Goal: Check status: Check status

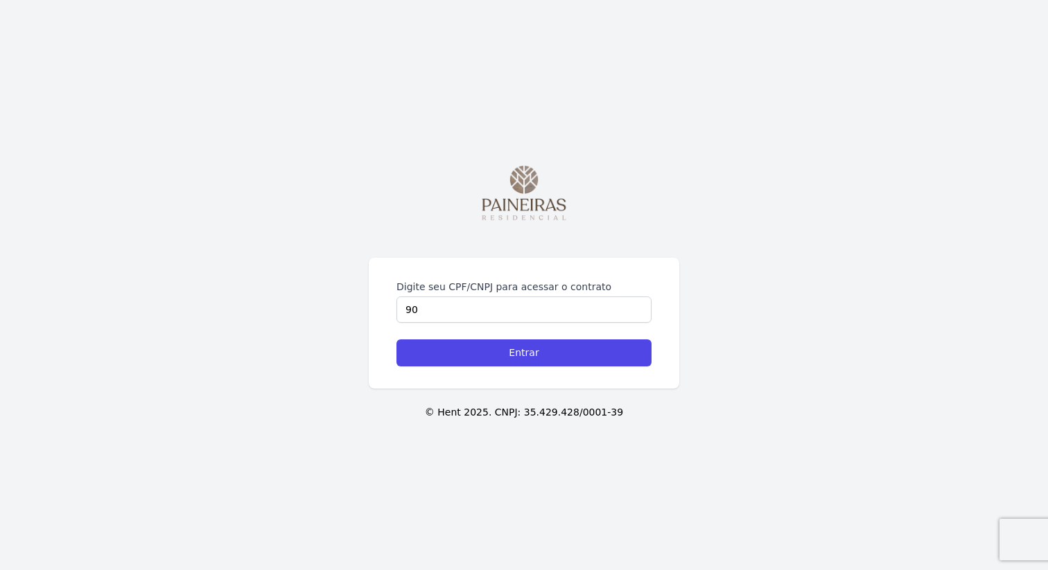
type input "9"
type input "39019112864"
click at [396, 340] on input "Entrar" at bounding box center [523, 353] width 255 height 27
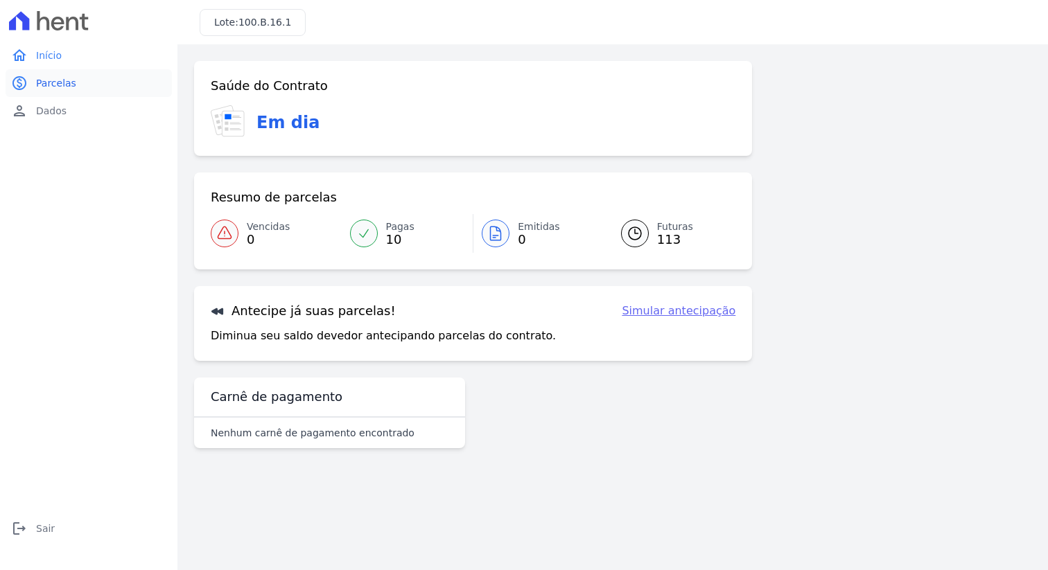
click at [87, 83] on link "paid Parcelas" at bounding box center [89, 83] width 166 height 28
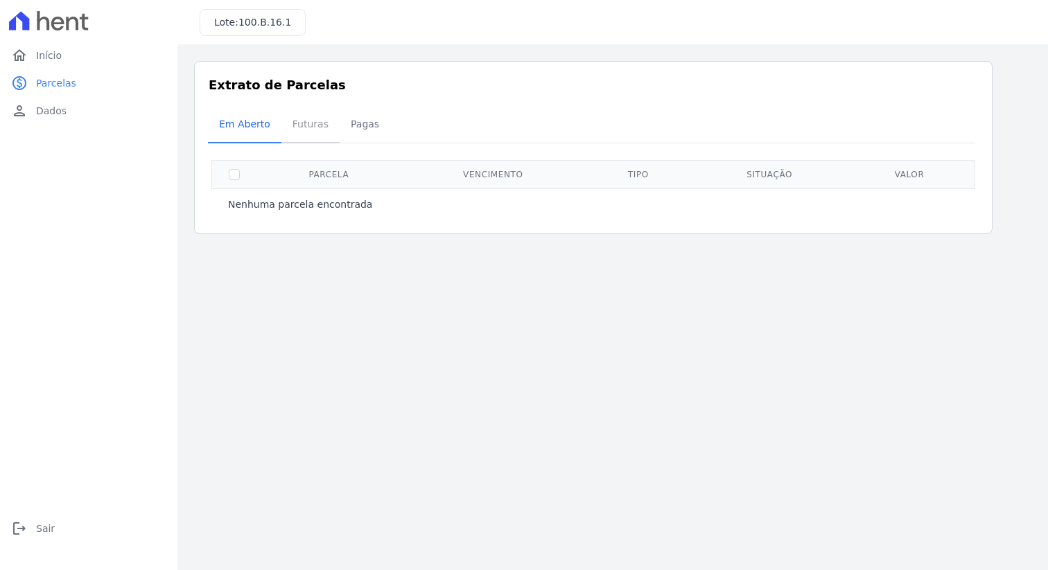
click at [297, 121] on span "Futuras" at bounding box center [310, 124] width 53 height 28
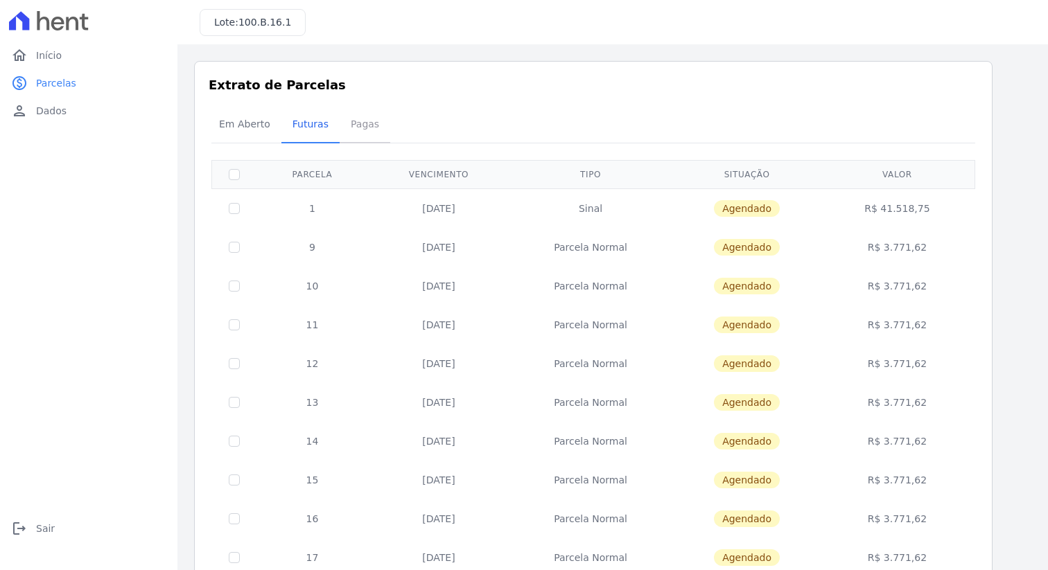
click at [366, 116] on span "Pagas" at bounding box center [364, 124] width 45 height 28
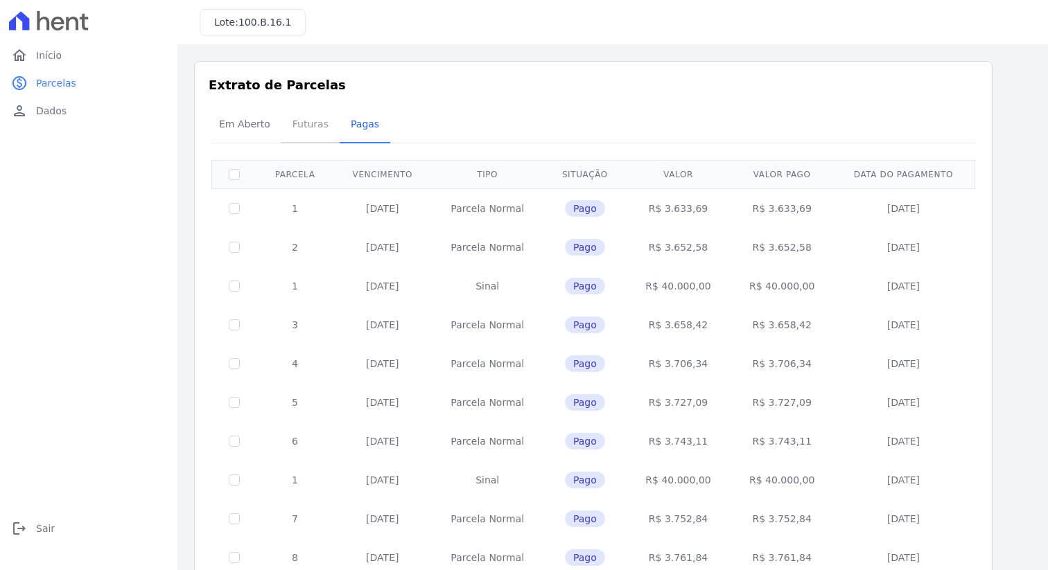
click at [297, 127] on span "Futuras" at bounding box center [310, 124] width 53 height 28
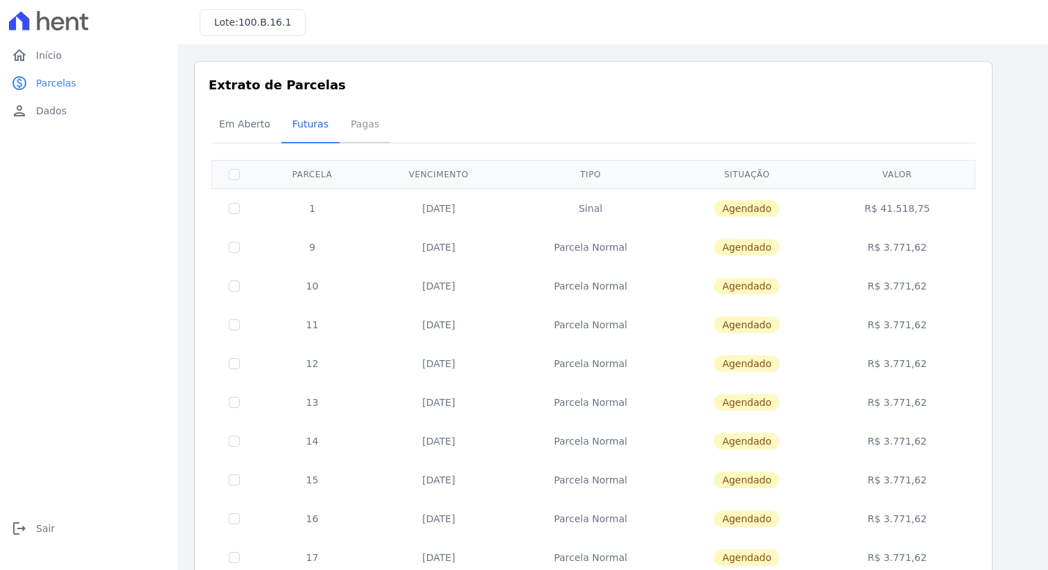
click at [342, 119] on span "Pagas" at bounding box center [364, 124] width 45 height 28
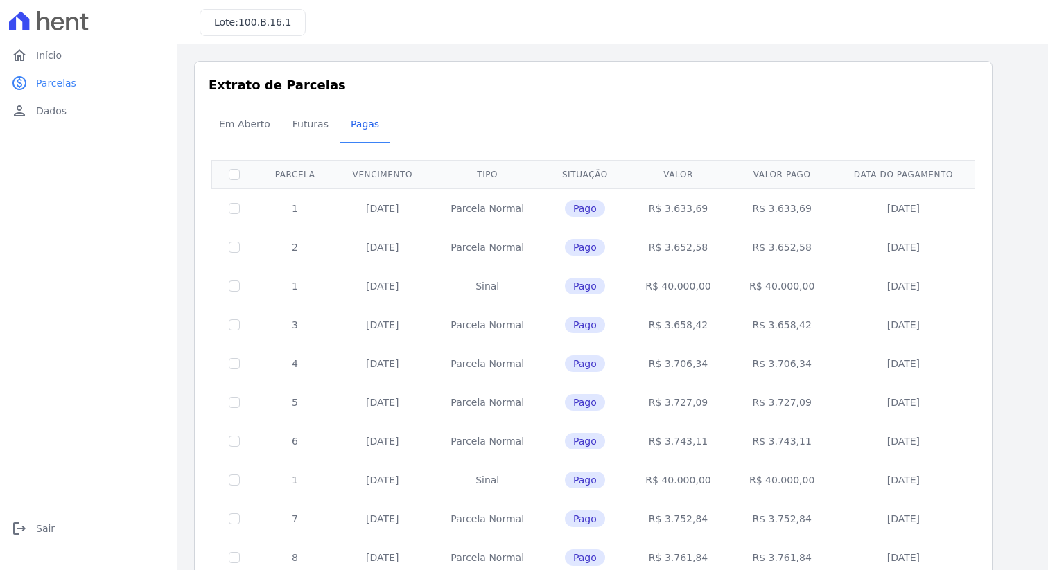
scroll to position [69, 0]
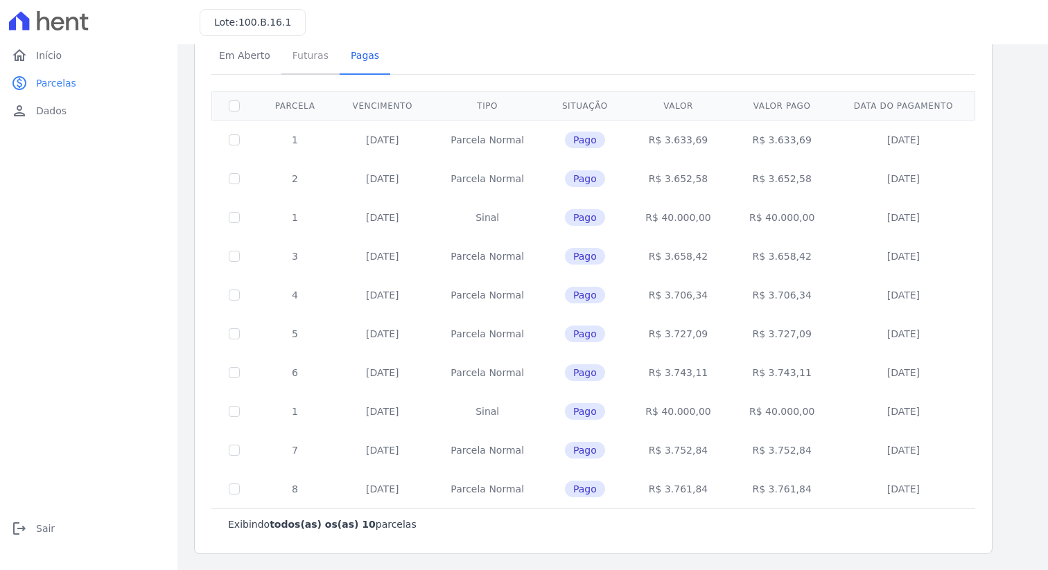
click at [312, 53] on span "Futuras" at bounding box center [310, 56] width 53 height 28
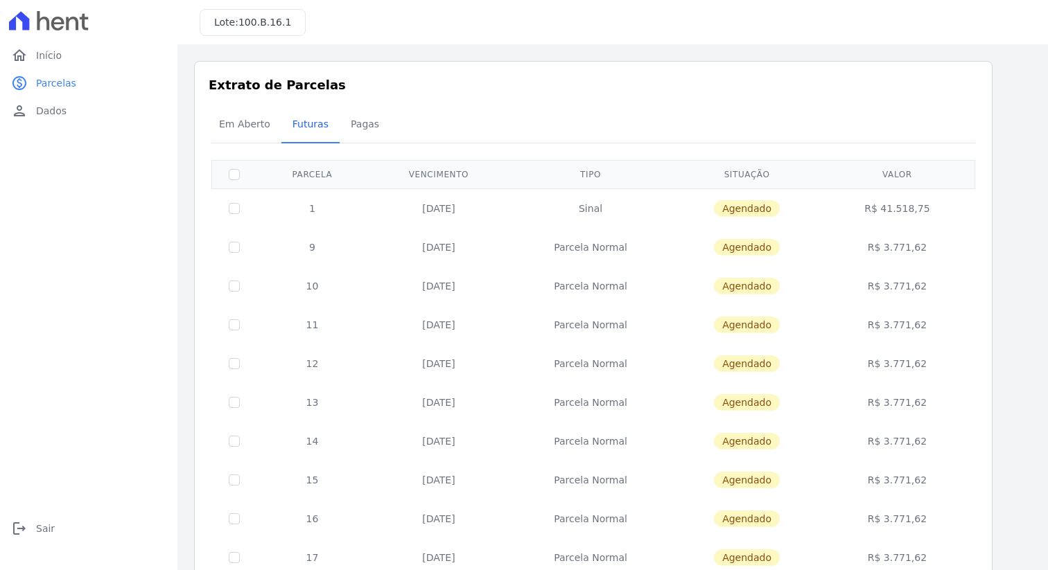
click at [226, 106] on div "Extrato de Parcelas Em [GEOGRAPHIC_DATA] Futuras [GEOGRAPHIC_DATA] 0 selecionad…" at bounding box center [593, 545] width 799 height 968
click at [234, 123] on span "Em Aberto" at bounding box center [245, 124] width 68 height 28
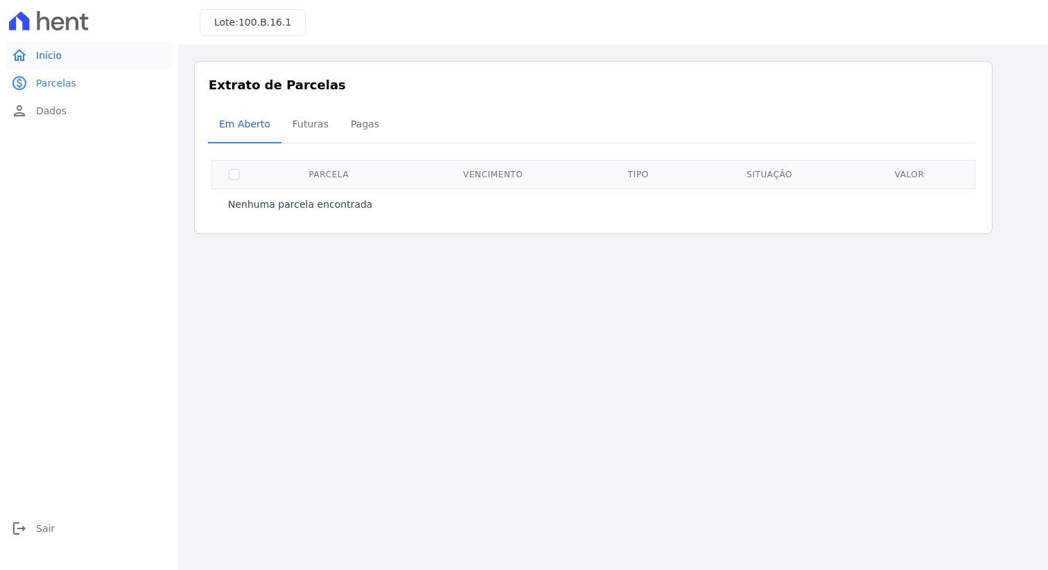
click at [64, 58] on link "home Início" at bounding box center [89, 56] width 166 height 28
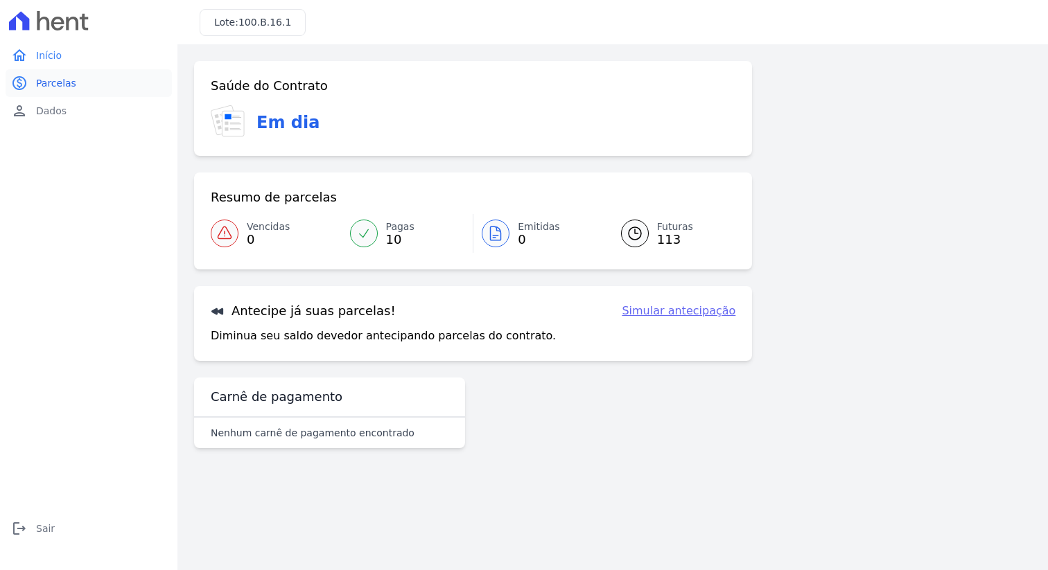
click at [92, 87] on link "paid Parcelas" at bounding box center [89, 83] width 166 height 28
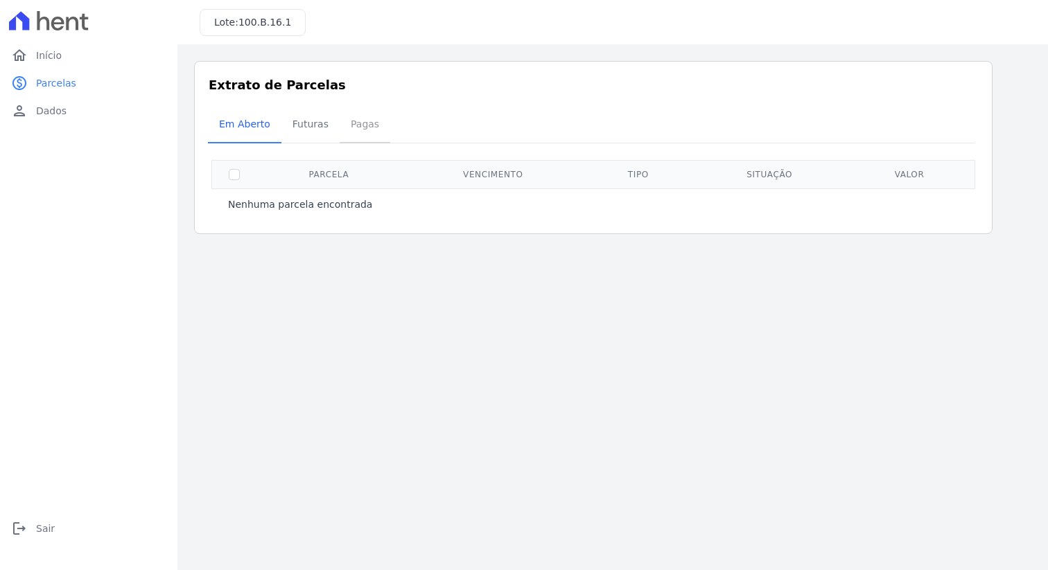
click at [365, 126] on span "Pagas" at bounding box center [364, 124] width 45 height 28
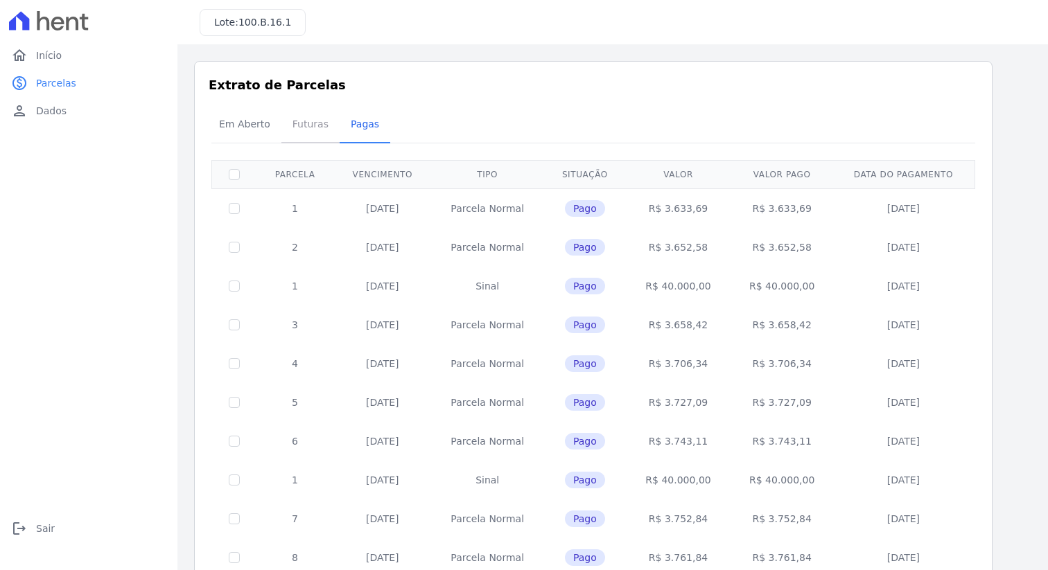
click at [302, 134] on span "Futuras" at bounding box center [310, 124] width 53 height 28
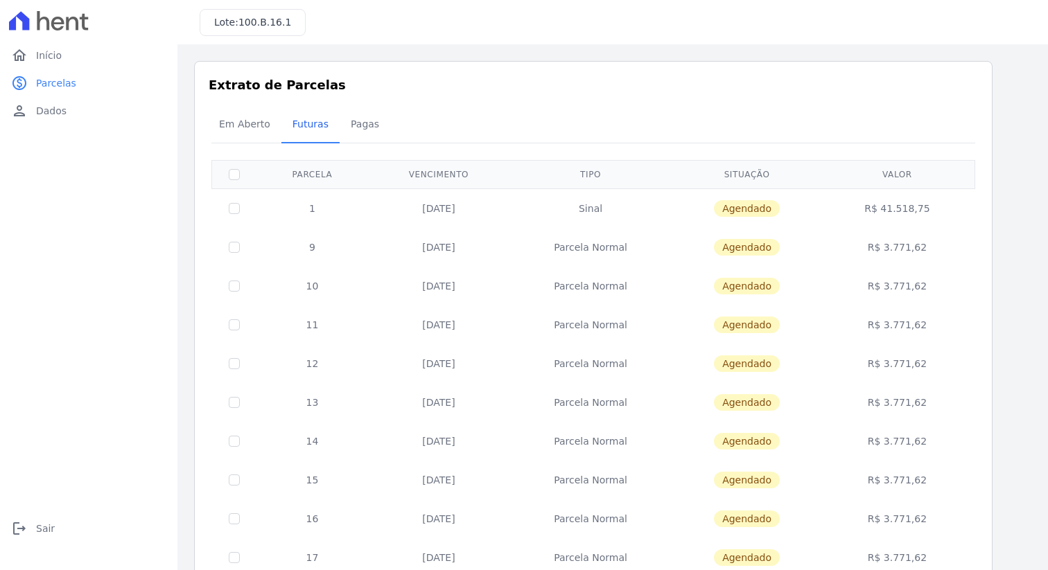
scroll to position [475, 0]
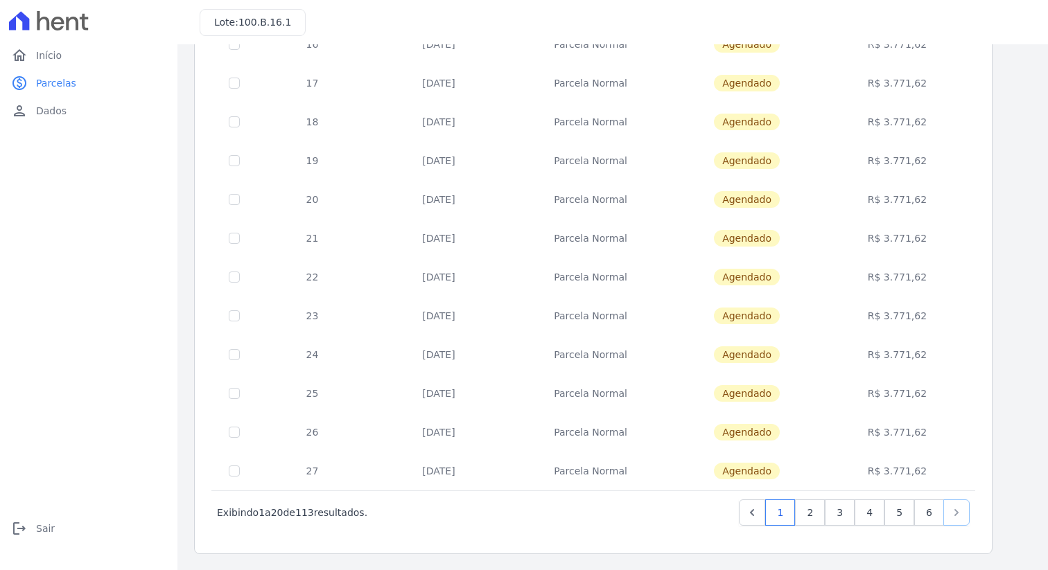
click at [944, 514] on link "Next" at bounding box center [956, 513] width 26 height 26
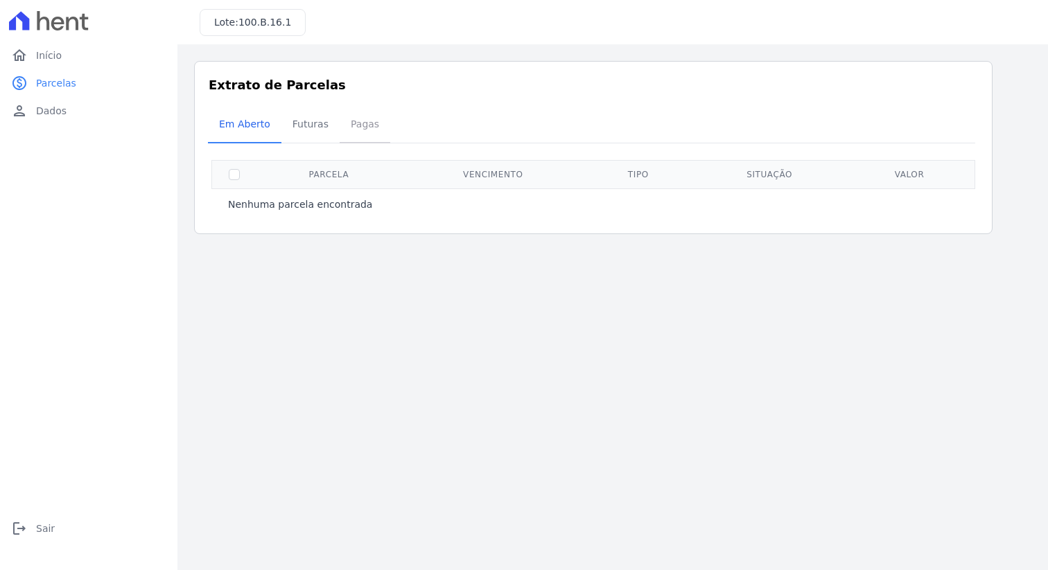
click at [359, 123] on span "Pagas" at bounding box center [364, 124] width 45 height 28
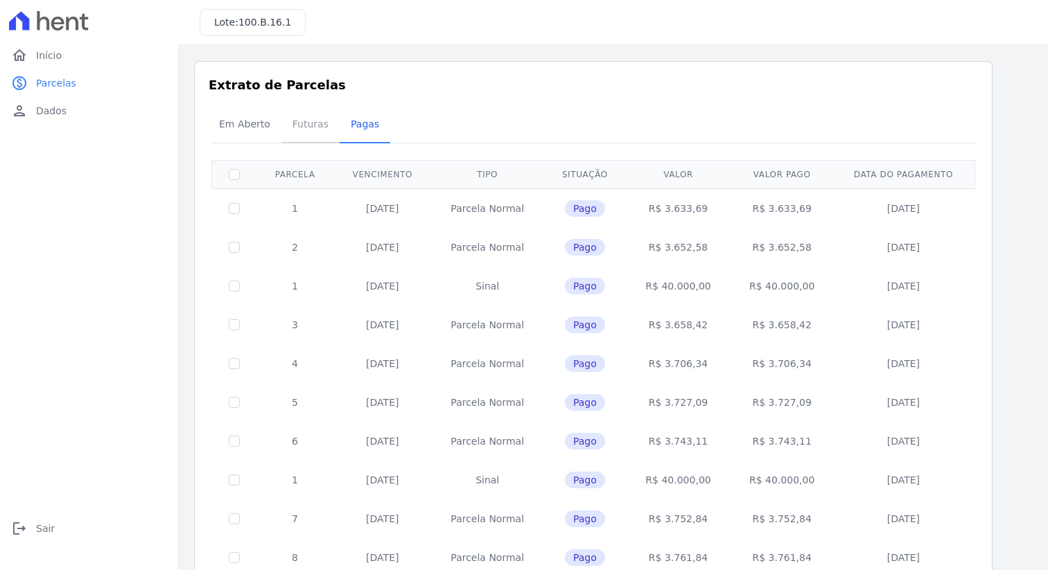
click at [312, 126] on span "Futuras" at bounding box center [310, 124] width 53 height 28
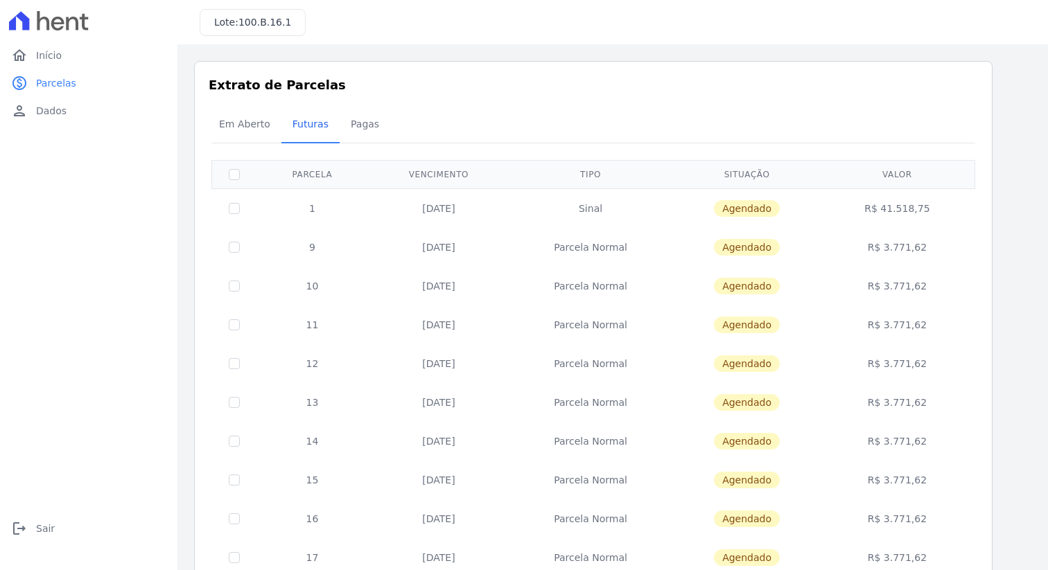
scroll to position [475, 0]
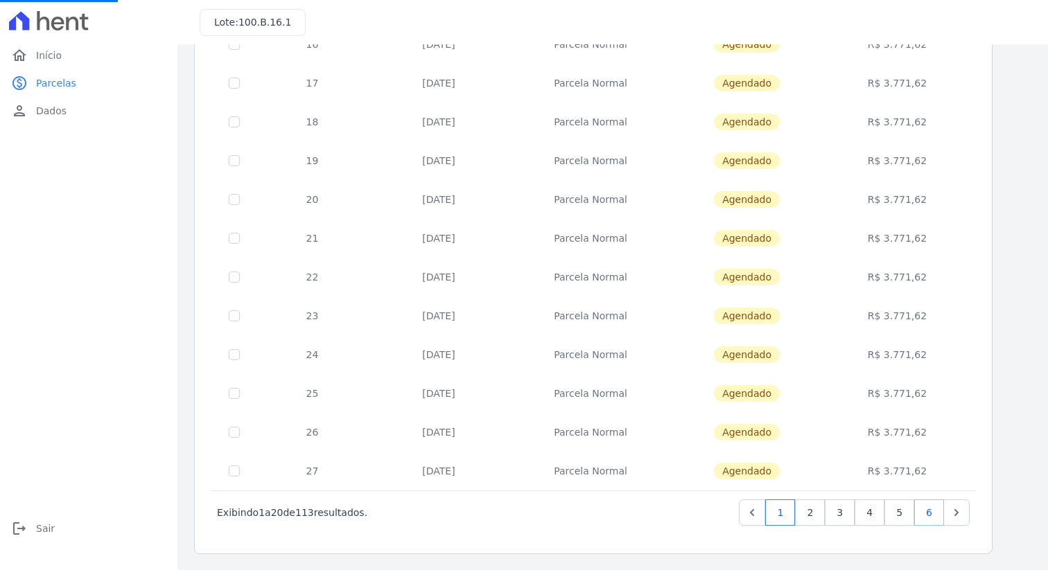
click at [930, 516] on link "6" at bounding box center [929, 513] width 30 height 26
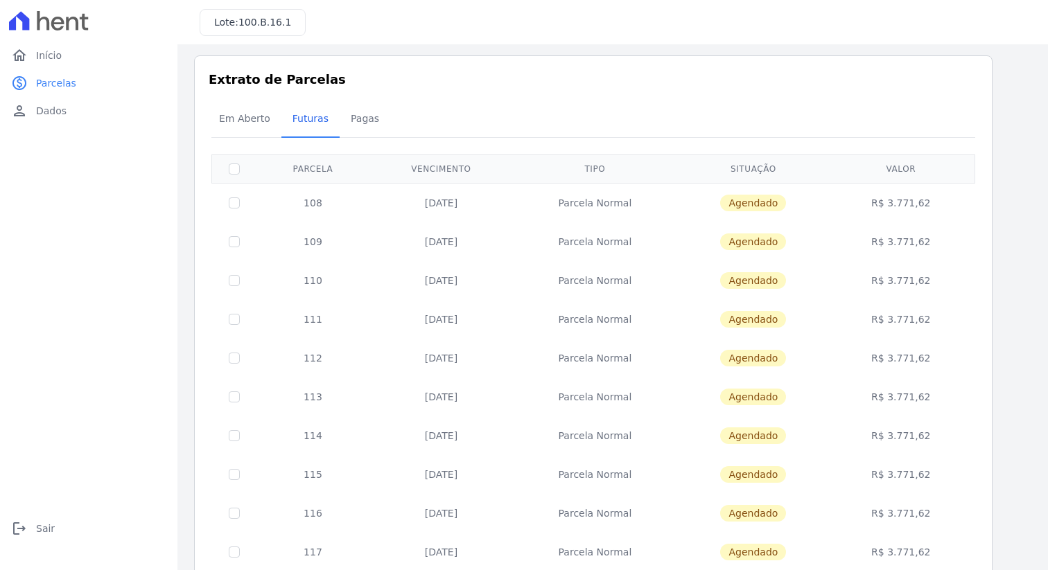
scroll to position [203, 0]
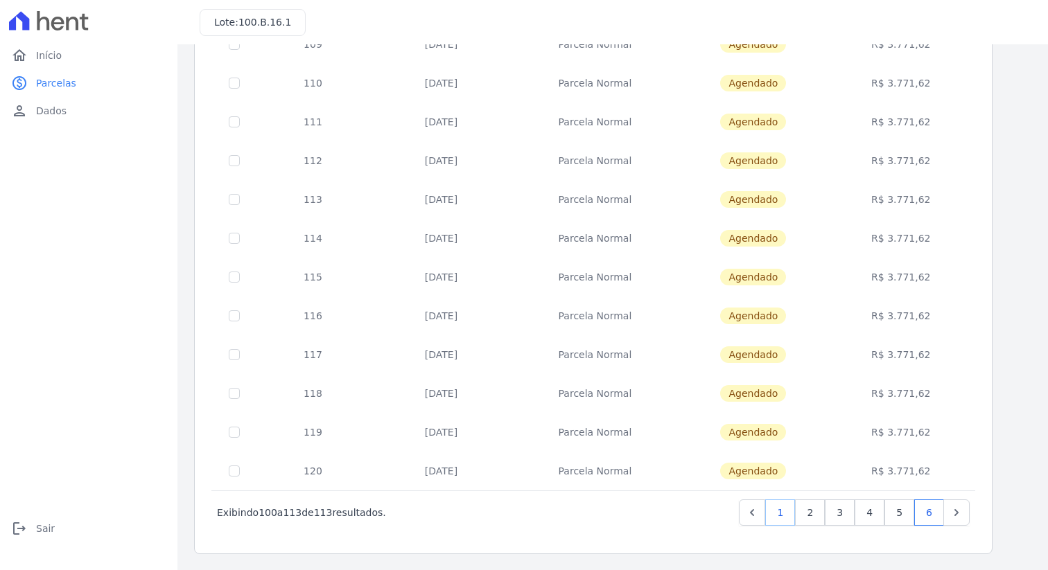
click at [780, 518] on link "1" at bounding box center [780, 513] width 30 height 26
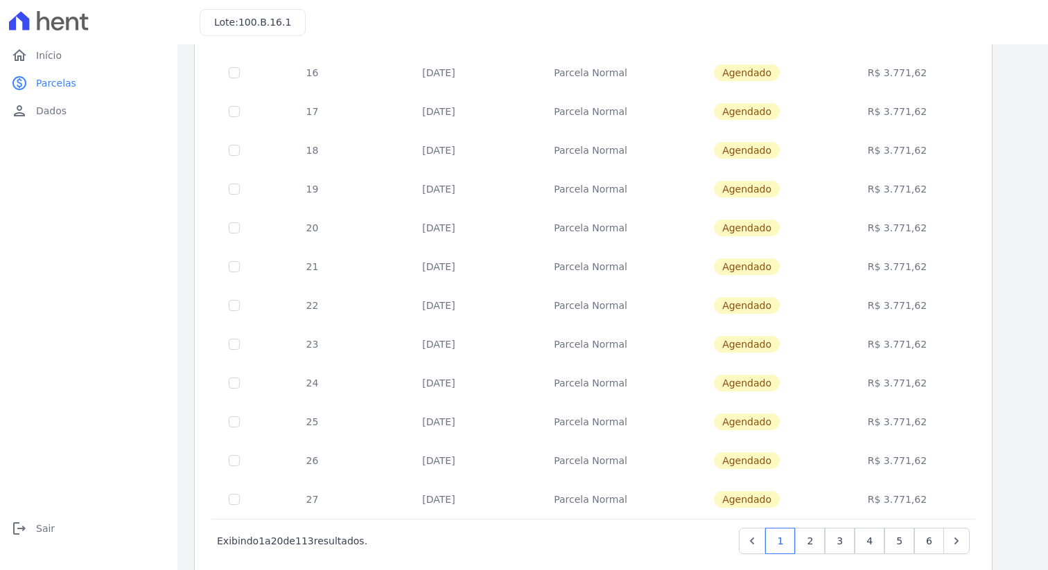
scroll to position [475, 0]
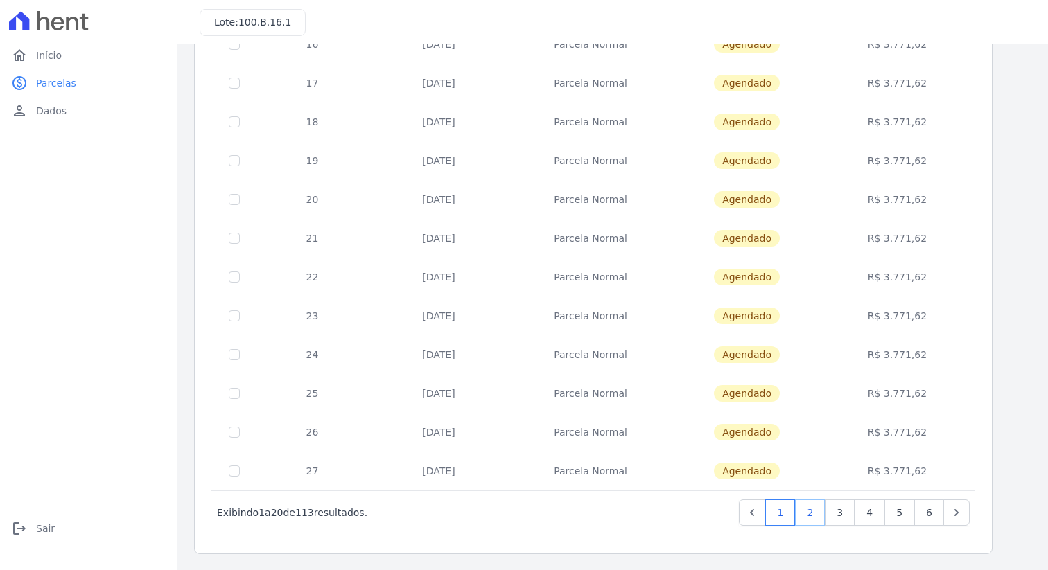
click at [808, 513] on link "2" at bounding box center [810, 513] width 30 height 26
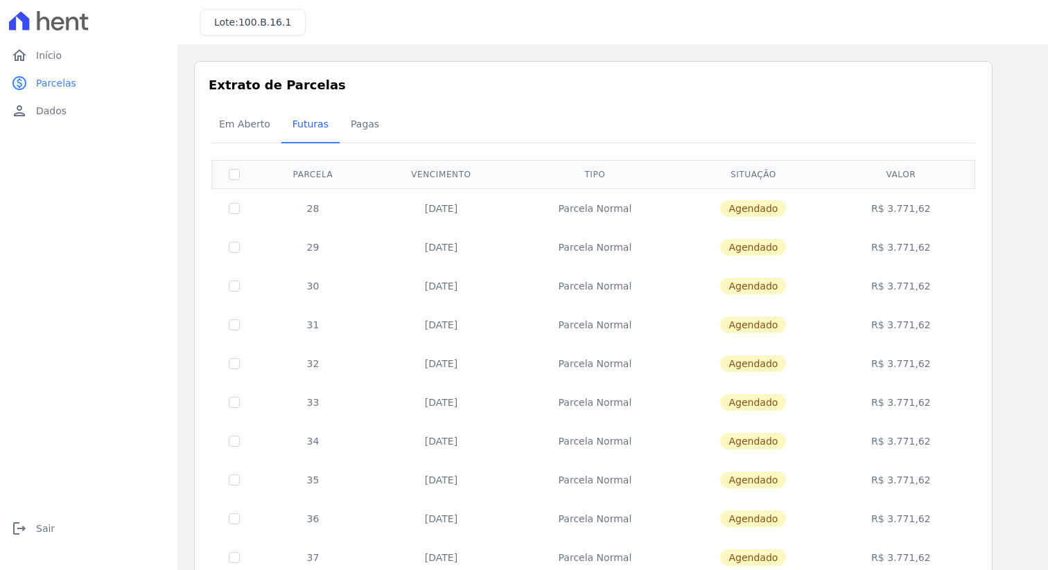
scroll to position [475, 0]
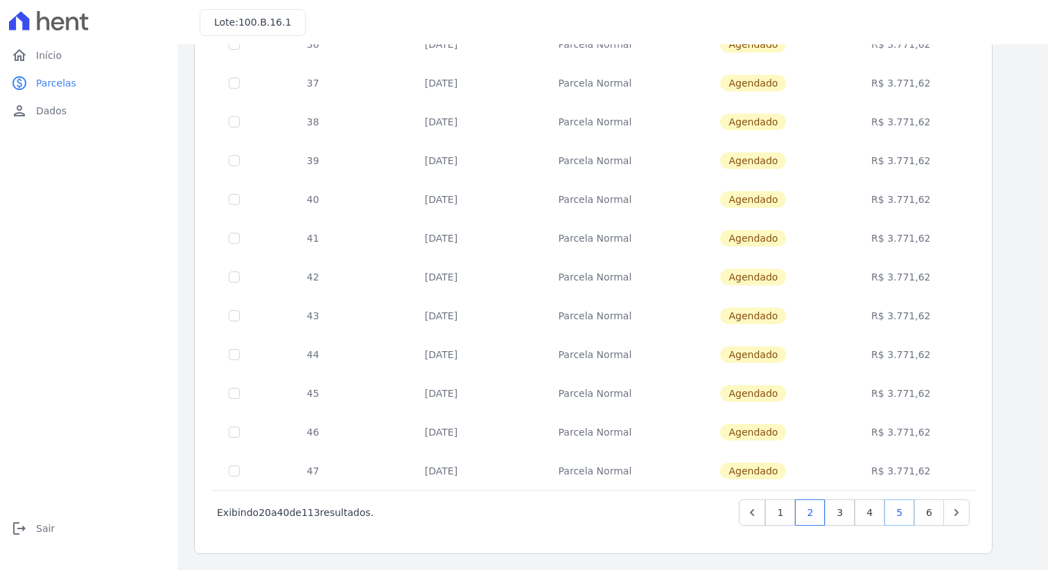
click at [891, 513] on link "5" at bounding box center [899, 513] width 30 height 26
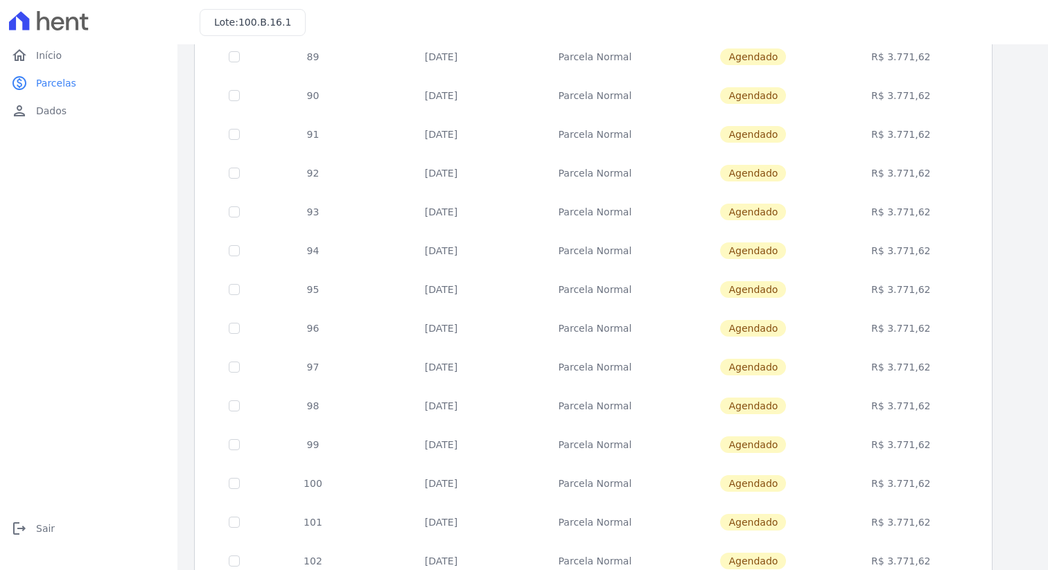
scroll to position [475, 0]
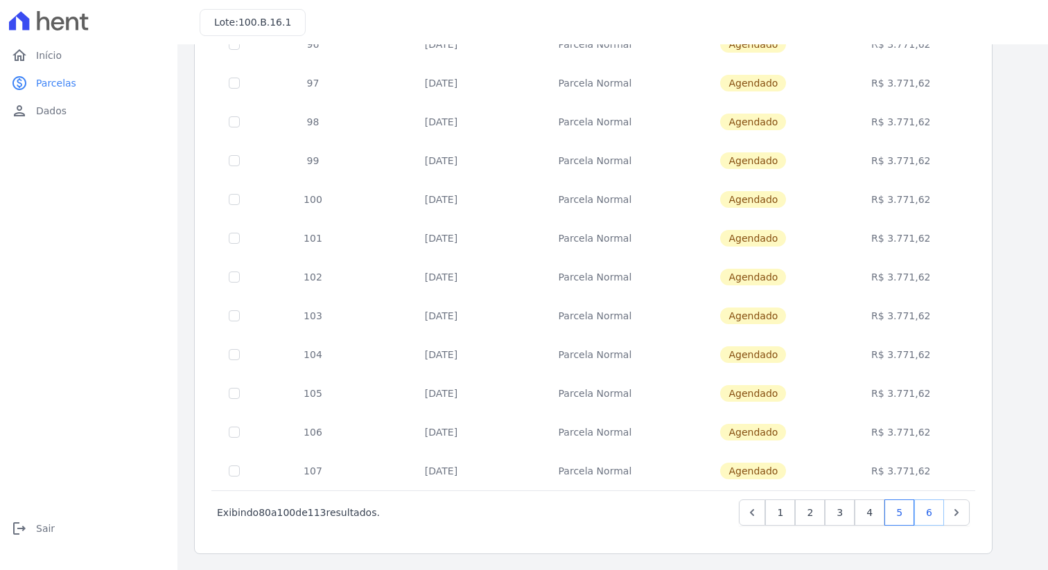
click at [924, 508] on link "6" at bounding box center [929, 513] width 30 height 26
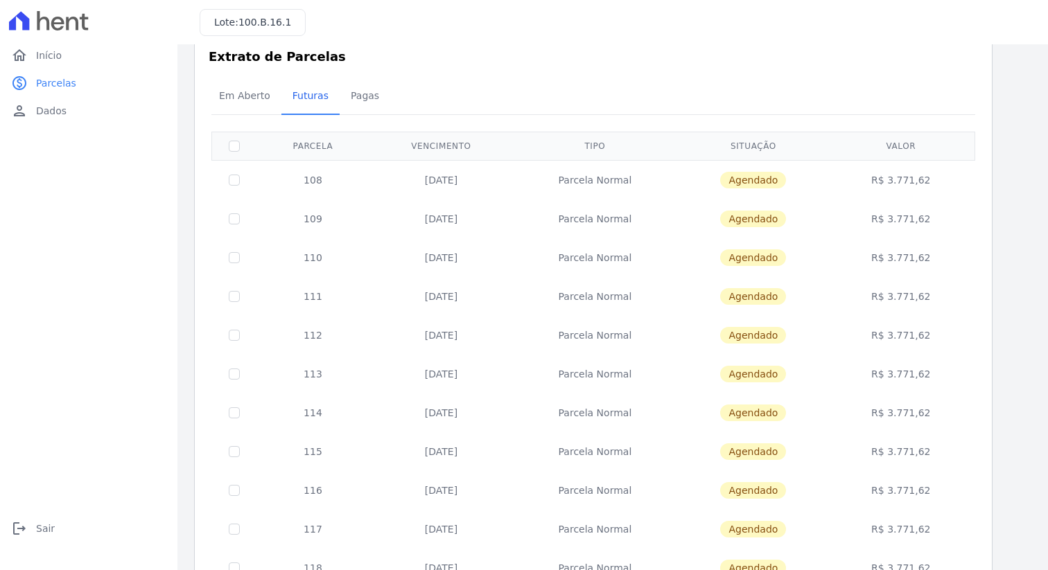
scroll to position [203, 0]
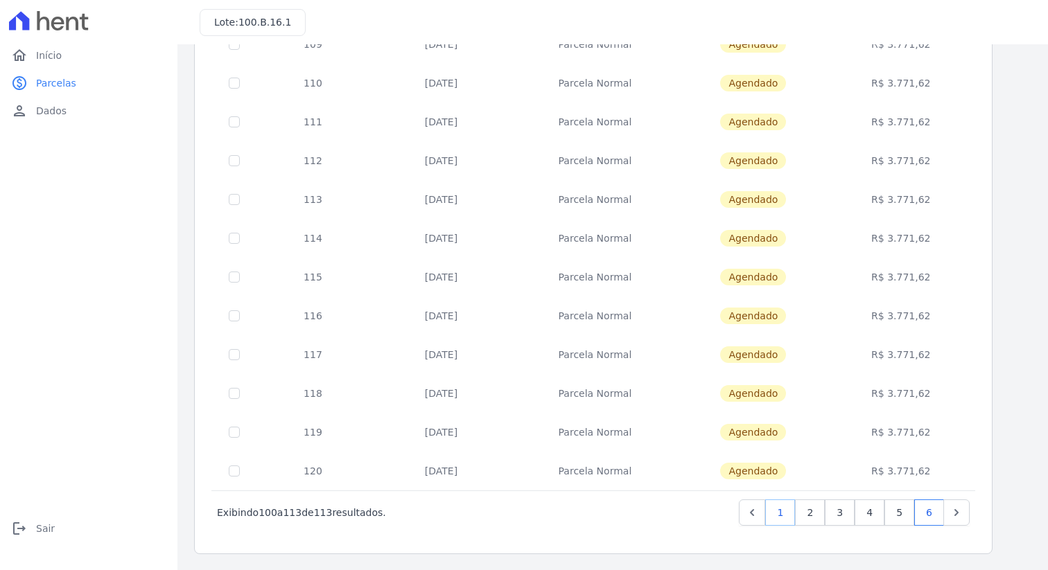
click at [778, 516] on link "1" at bounding box center [780, 513] width 30 height 26
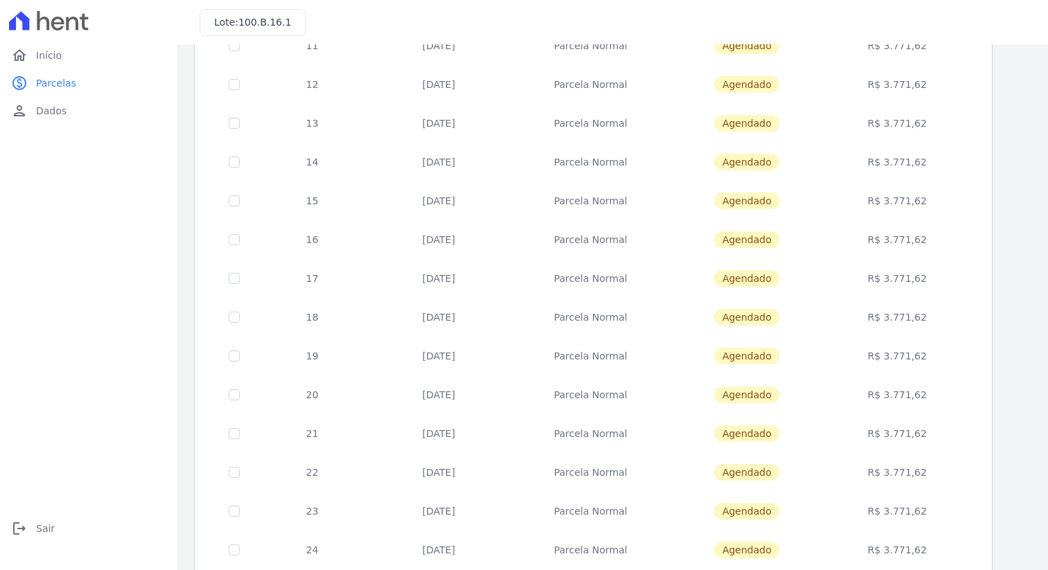
scroll to position [475, 0]
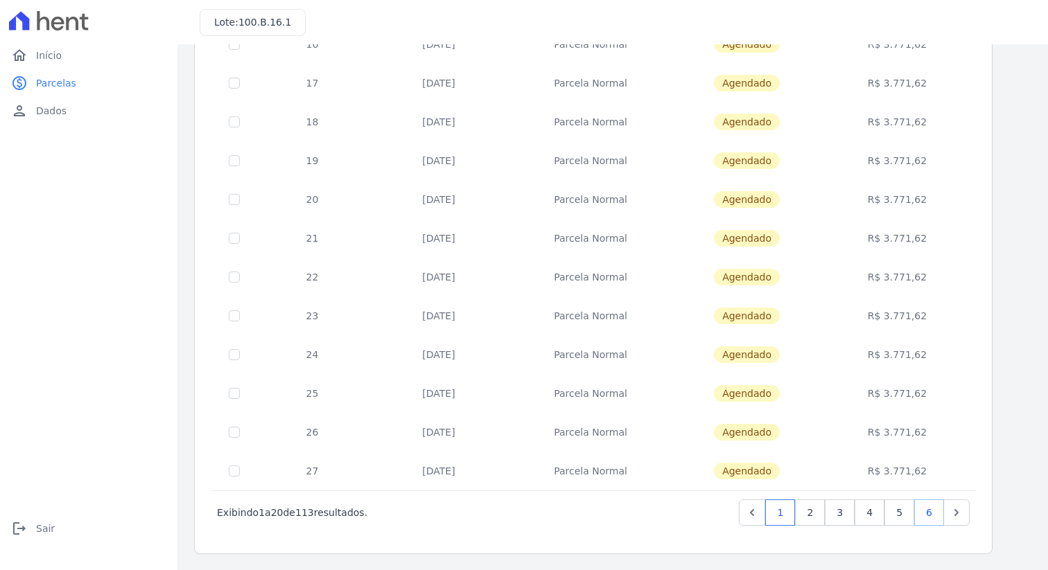
click at [926, 516] on link "6" at bounding box center [929, 513] width 30 height 26
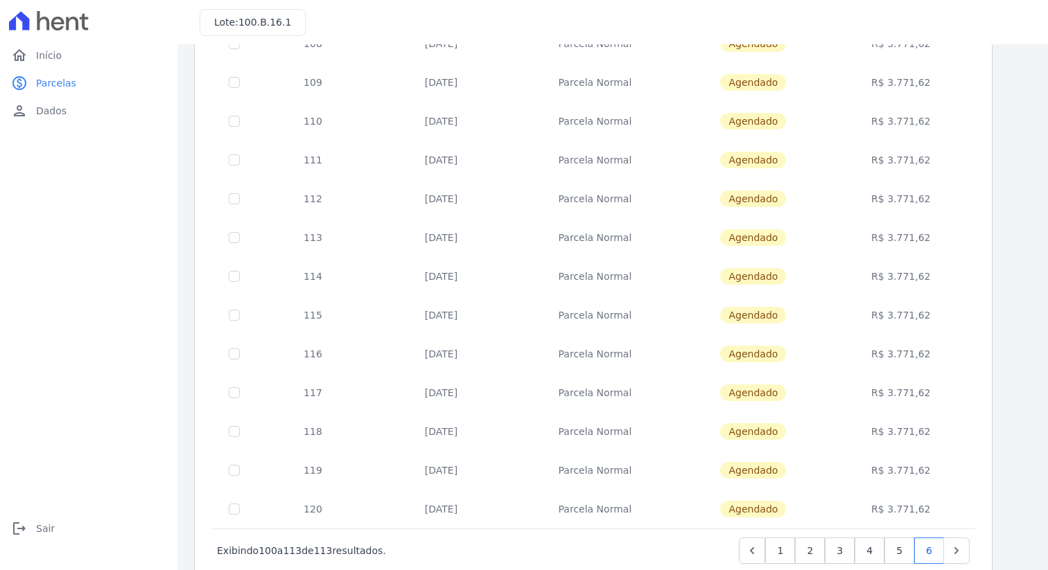
scroll to position [203, 0]
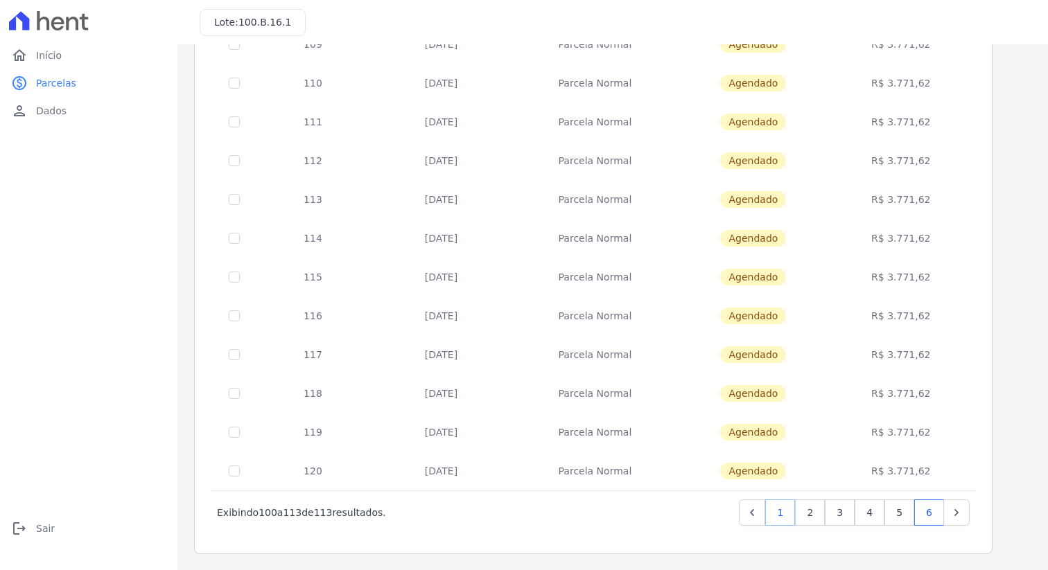
click at [778, 514] on link "1" at bounding box center [780, 513] width 30 height 26
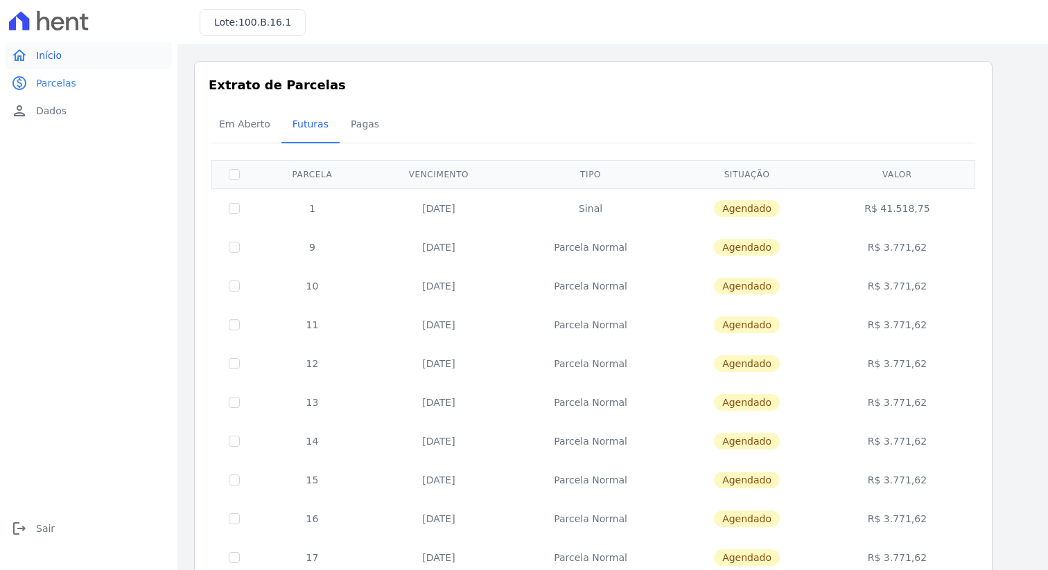
click at [60, 62] on link "home Início" at bounding box center [89, 56] width 166 height 28
